Goal: Navigation & Orientation: Find specific page/section

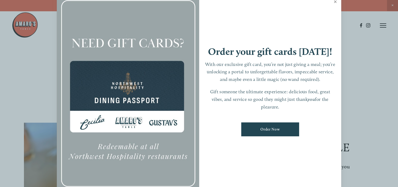
click at [336, 1] on link "Close" at bounding box center [335, 2] width 10 height 15
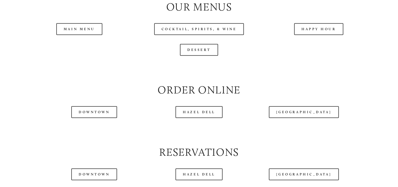
scroll to position [571, 0]
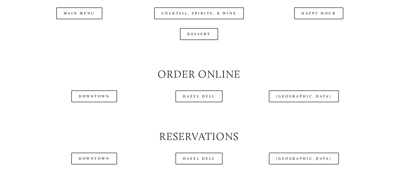
click at [309, 27] on header "Menu Order Now Visit Gallery 0" at bounding box center [199, 12] width 374 height 51
click at [315, 27] on header "Menu Order Now Visit Gallery 0" at bounding box center [199, 12] width 374 height 51
click at [324, 26] on div at bounding box center [185, 12] width 346 height 27
click at [102, 102] on link "Downtown" at bounding box center [94, 96] width 46 height 12
click at [307, 27] on header "Menu Order Now Visit Gallery 0" at bounding box center [199, 12] width 374 height 51
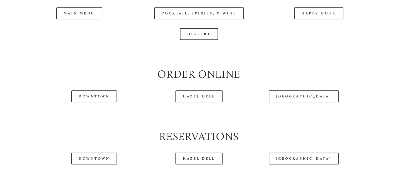
click at [326, 23] on div at bounding box center [185, 12] width 346 height 27
click at [325, 24] on div at bounding box center [185, 12] width 346 height 27
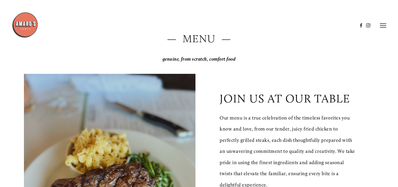
scroll to position [42, 0]
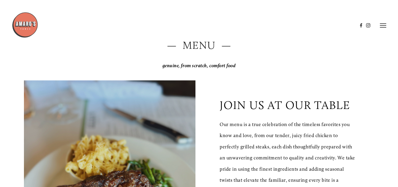
click at [382, 30] on header "Menu Order Now Visit Gallery 0" at bounding box center [199, 25] width 374 height 51
click at [382, 24] on line at bounding box center [383, 24] width 6 height 0
click at [333, 27] on span "Gallery" at bounding box center [335, 25] width 12 height 4
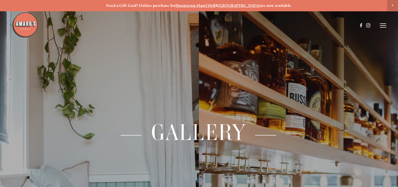
click at [382, 26] on icon at bounding box center [383, 25] width 6 height 5
click at [287, 25] on span "Menu" at bounding box center [288, 25] width 10 height 4
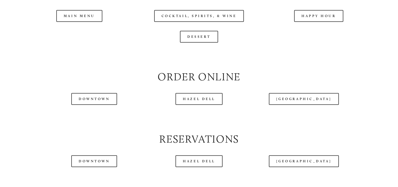
scroll to position [579, 0]
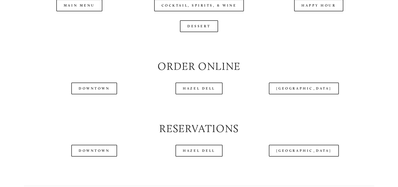
click at [324, 20] on div at bounding box center [185, 12] width 346 height 27
click at [85, 22] on div at bounding box center [185, 12] width 346 height 27
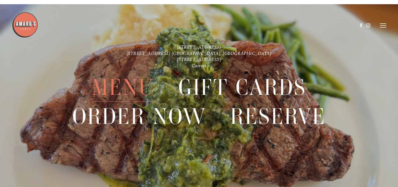
scroll to position [1192, 0]
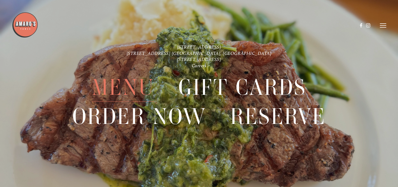
click at [382, 24] on icon at bounding box center [383, 25] width 6 height 5
click at [308, 24] on span "Order Now" at bounding box center [305, 25] width 19 height 4
